Goal: Book appointment/travel/reservation

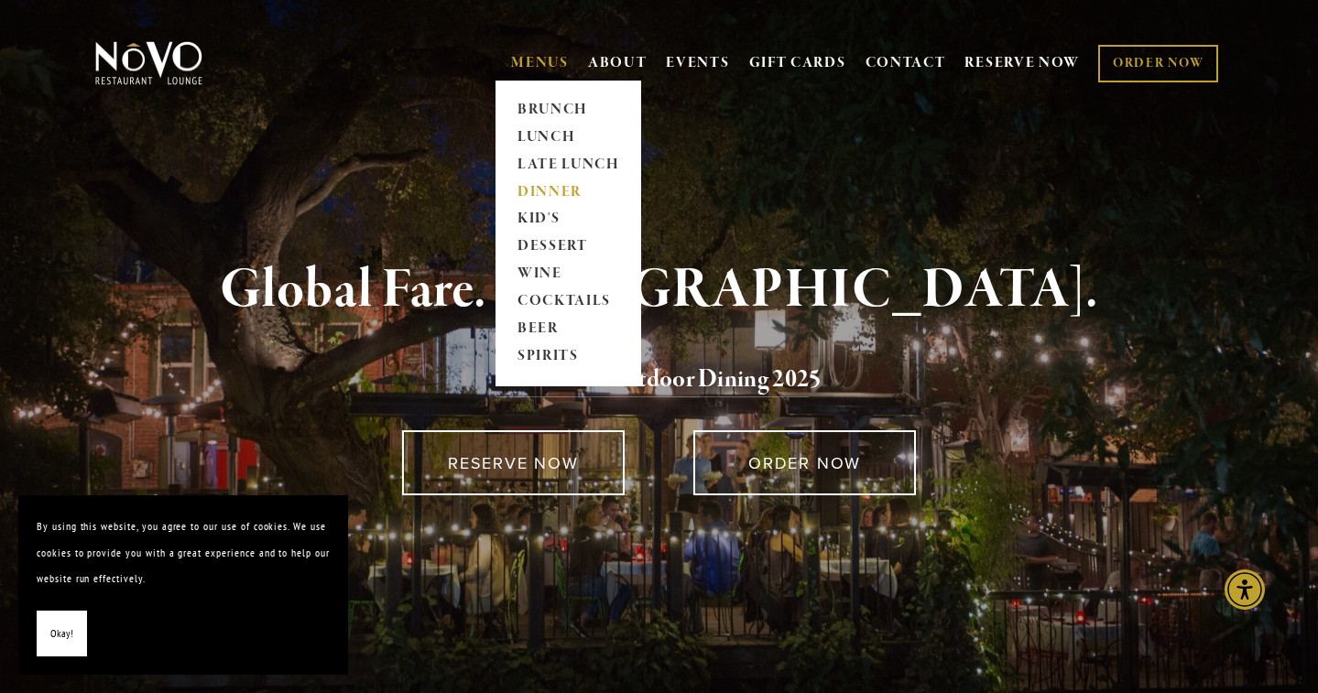
click at [546, 193] on link "DINNER" at bounding box center [568, 192] width 114 height 27
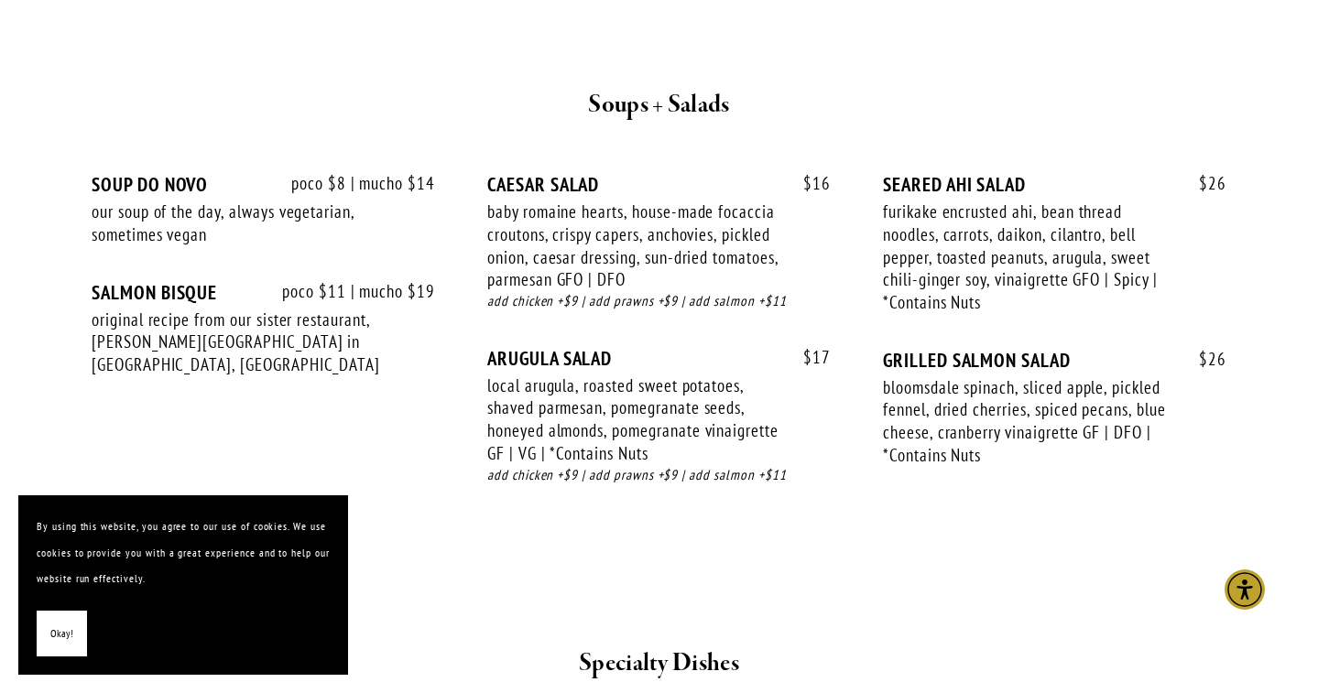
scroll to position [1893, 0]
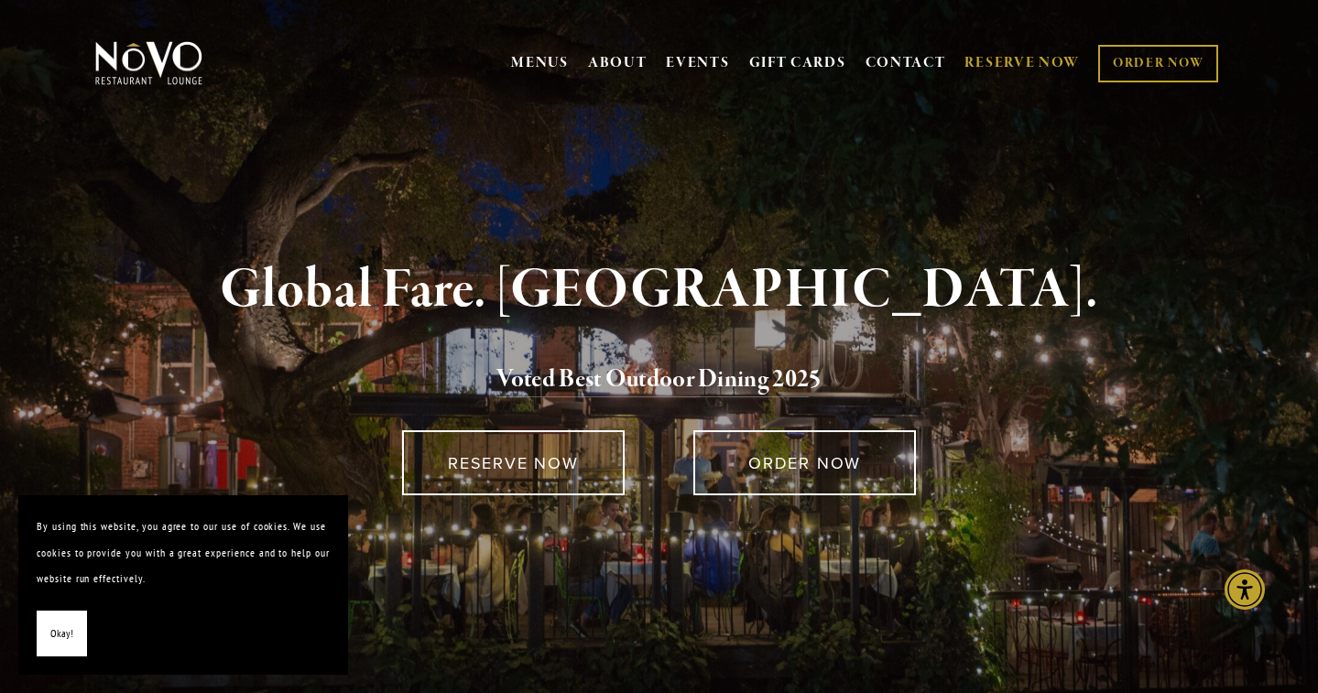
click at [1010, 58] on link "RESERVE NOW" at bounding box center [1021, 63] width 115 height 35
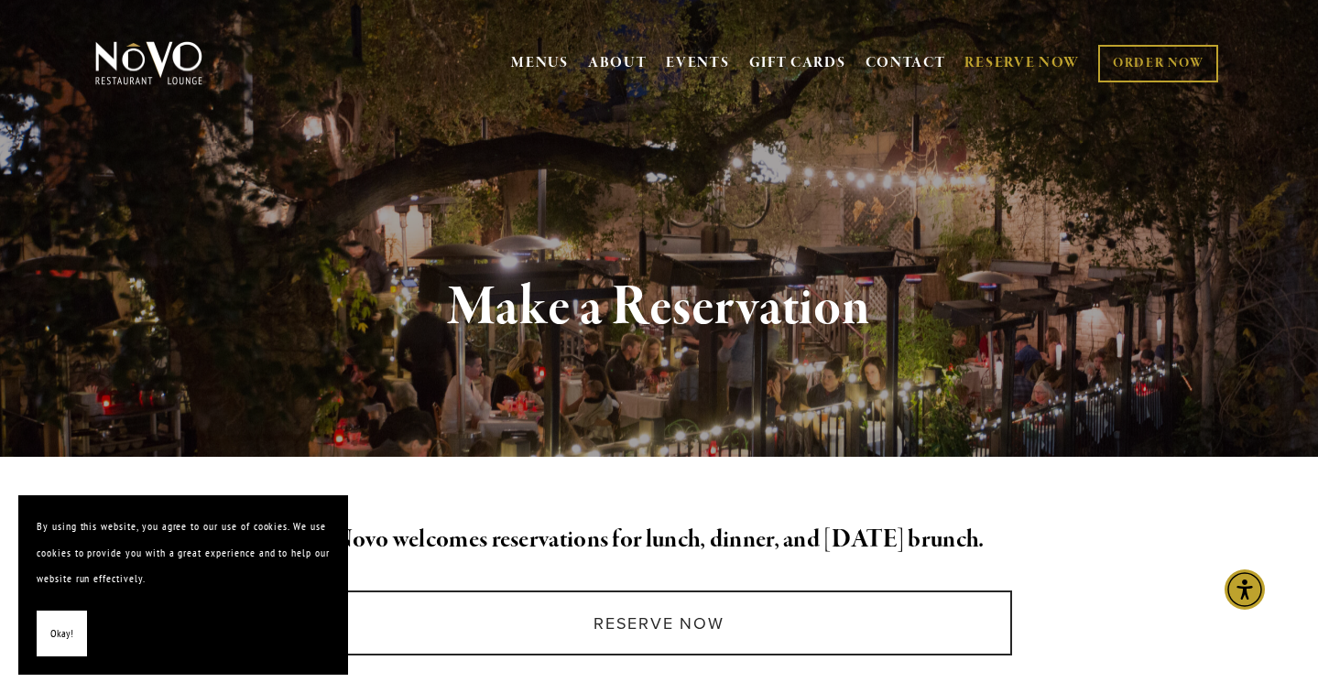
click at [52, 634] on span "Okay!" at bounding box center [61, 634] width 23 height 27
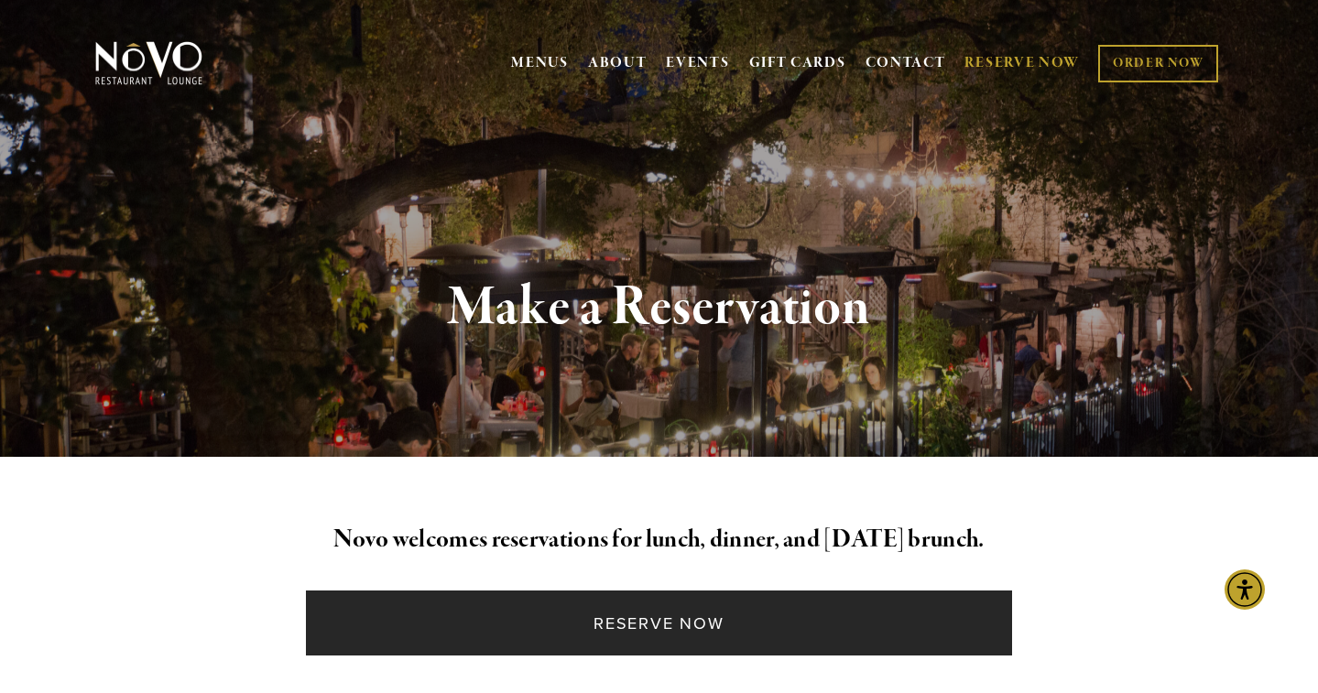
click at [579, 603] on link "Reserve Now" at bounding box center [659, 623] width 706 height 65
